Goal: Check status: Check status

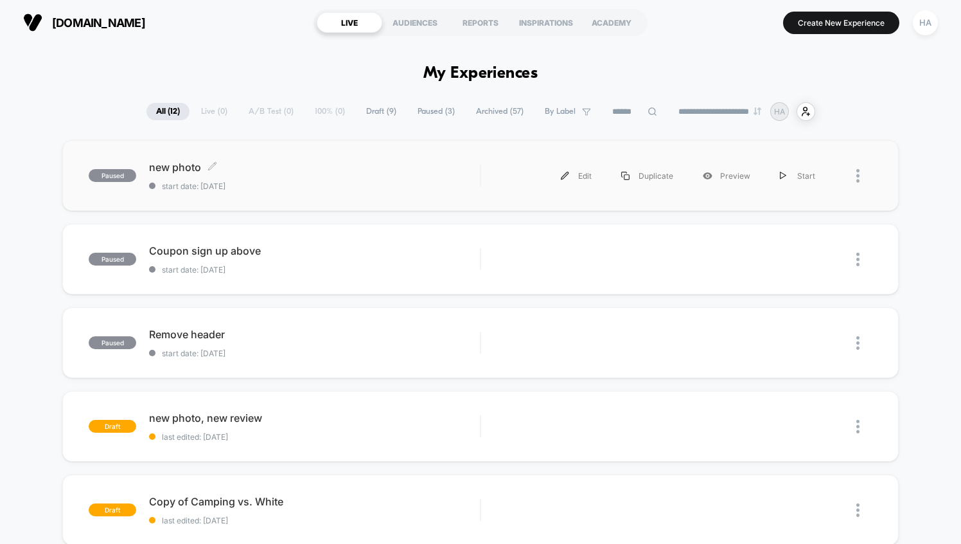
click at [281, 184] on span "start date: [DATE]" at bounding box center [314, 186] width 331 height 10
